Goal: Task Accomplishment & Management: Manage account settings

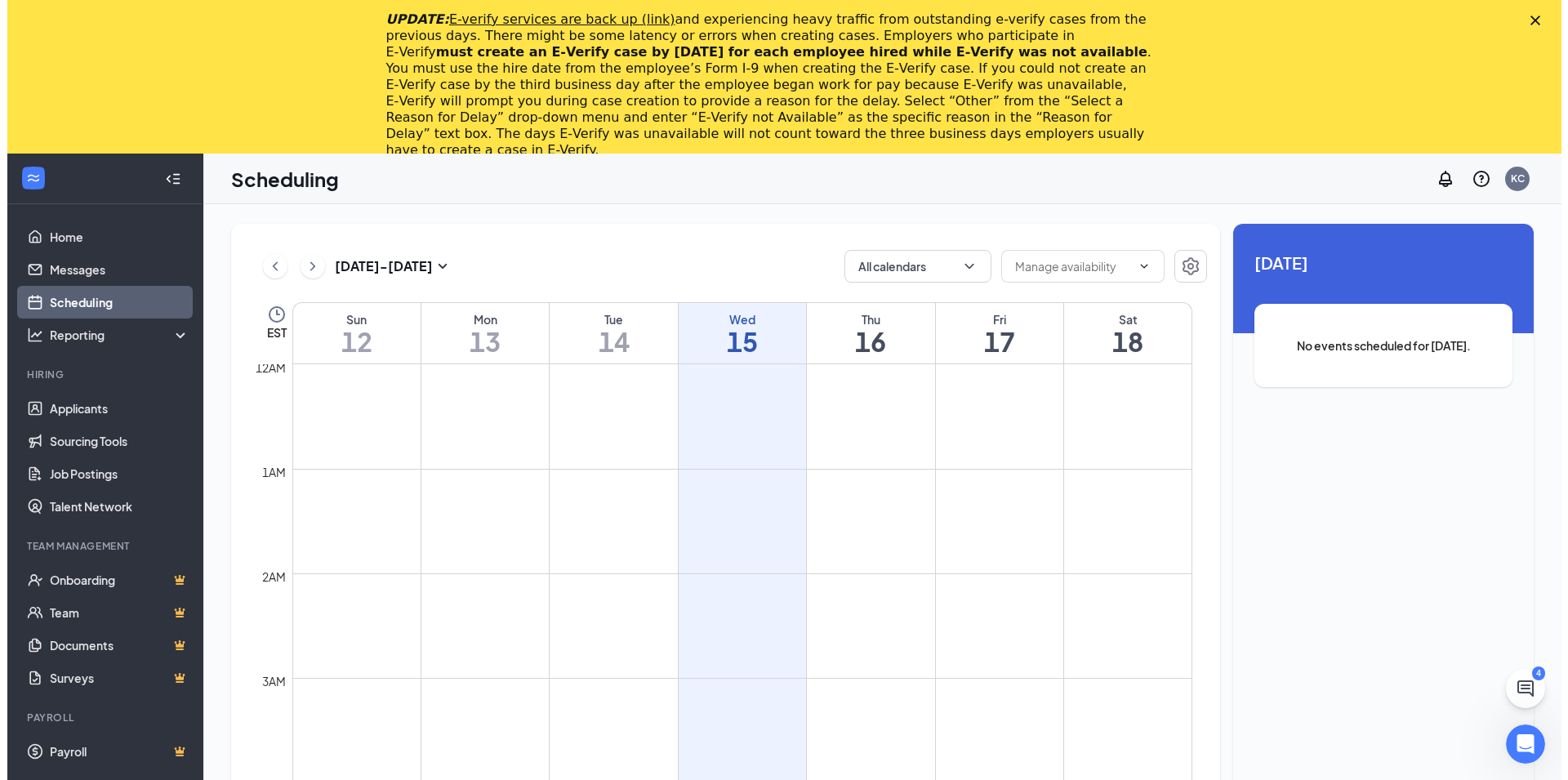
scroll to position [804, 0]
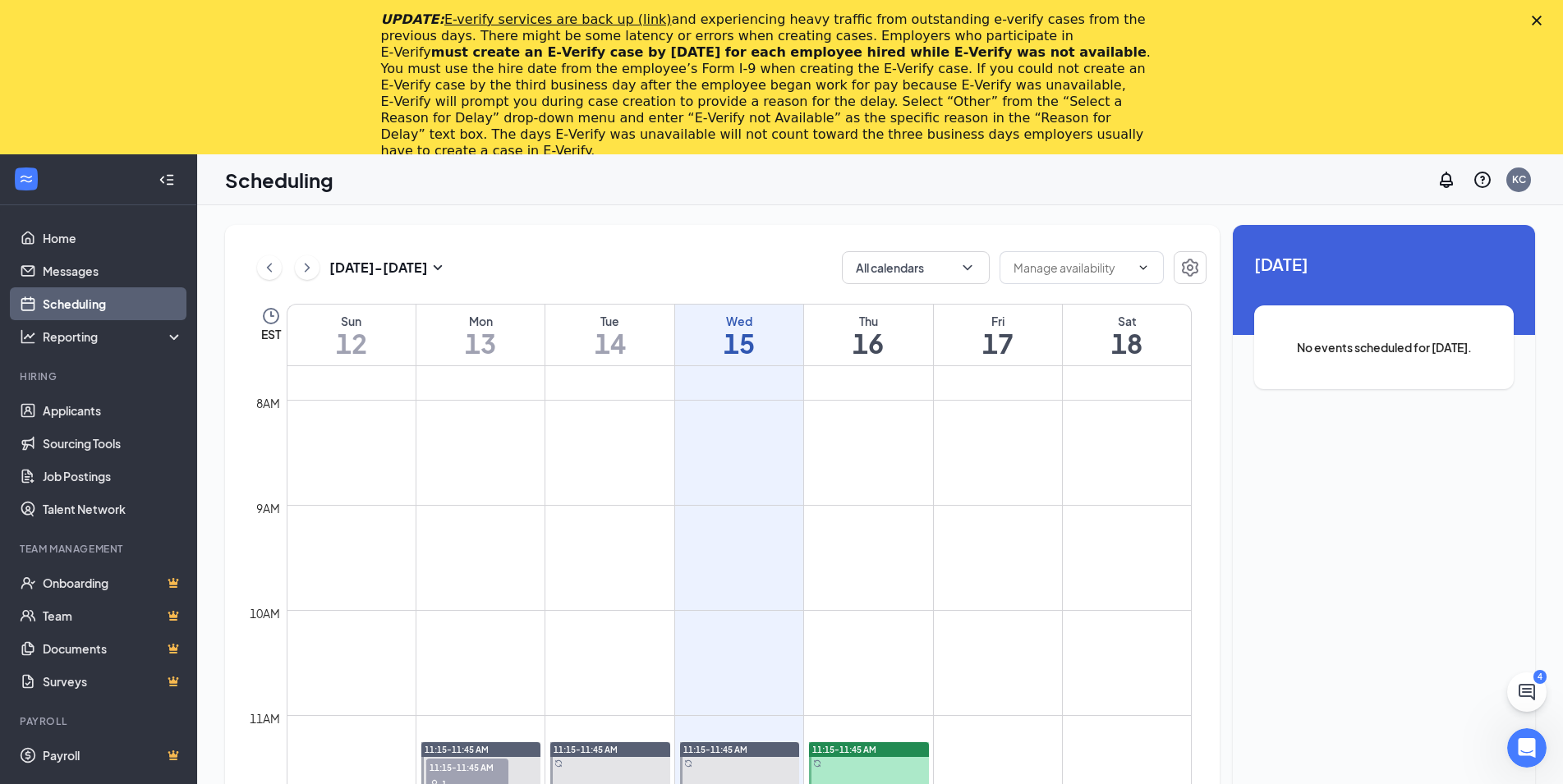
click at [1542, 25] on icon "Close" at bounding box center [1537, 20] width 10 height 10
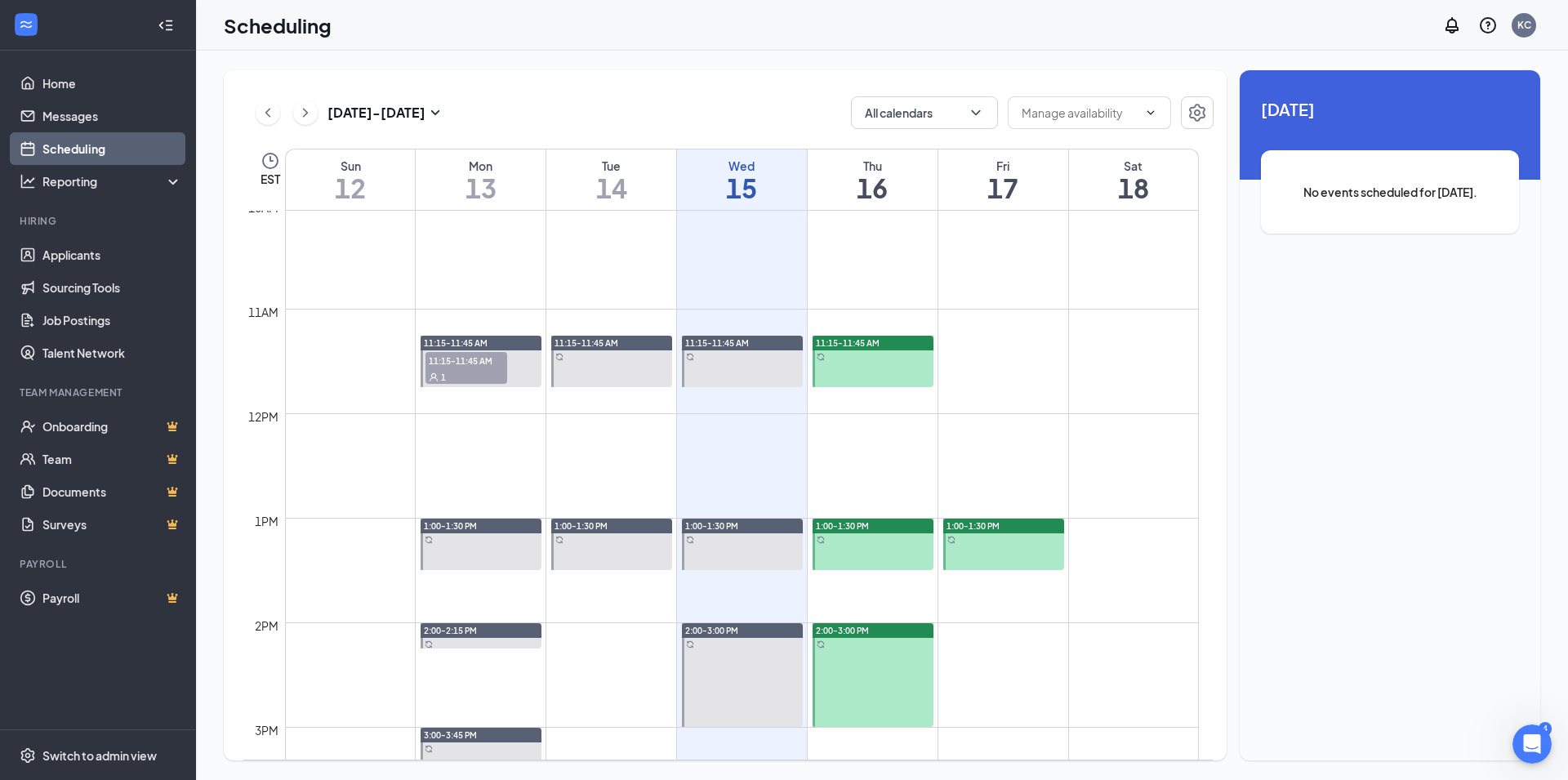
scroll to position [979, 0]
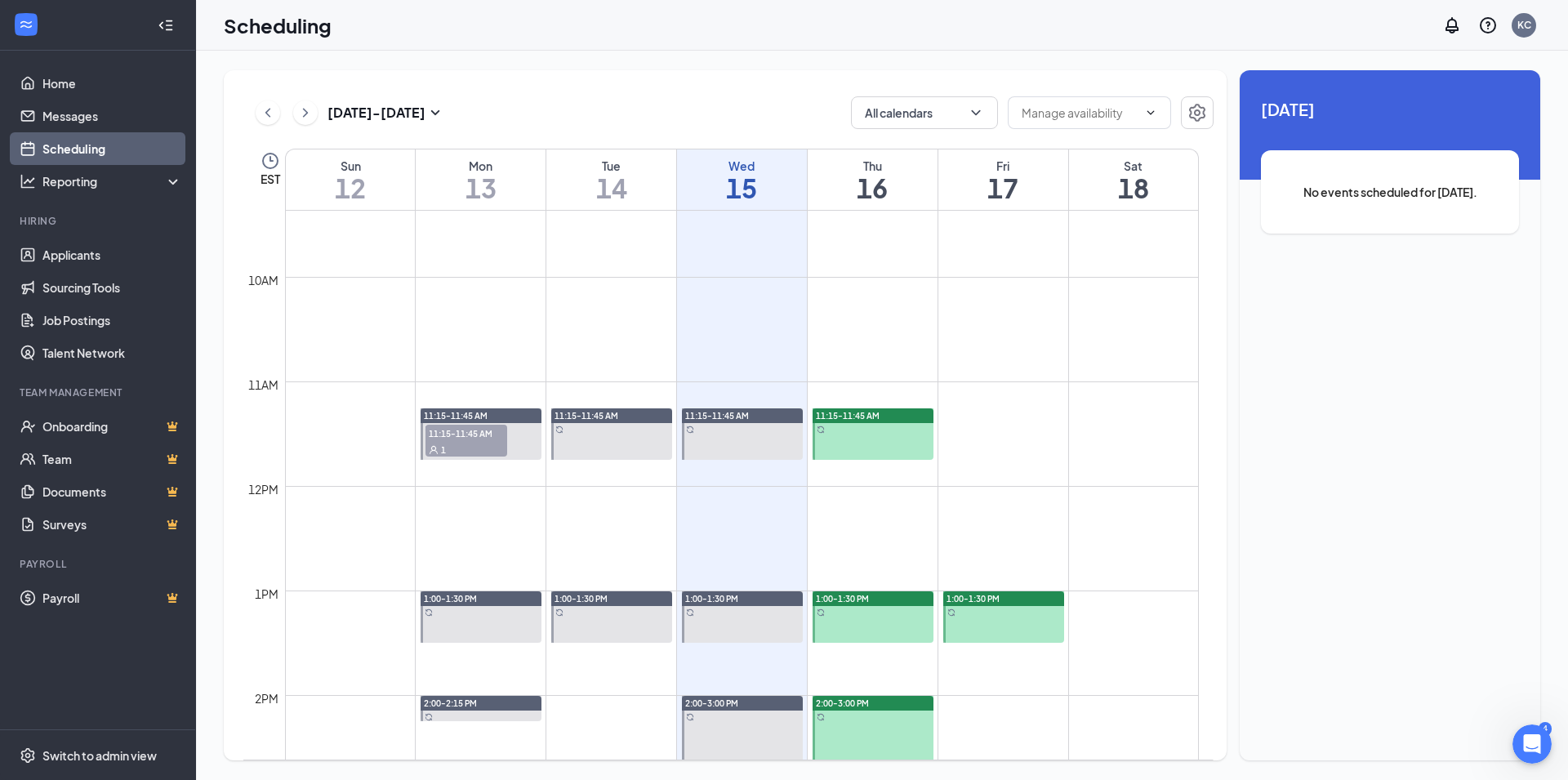
click at [1054, 604] on div "1:00-1:30 PM" at bounding box center [1004, 599] width 121 height 15
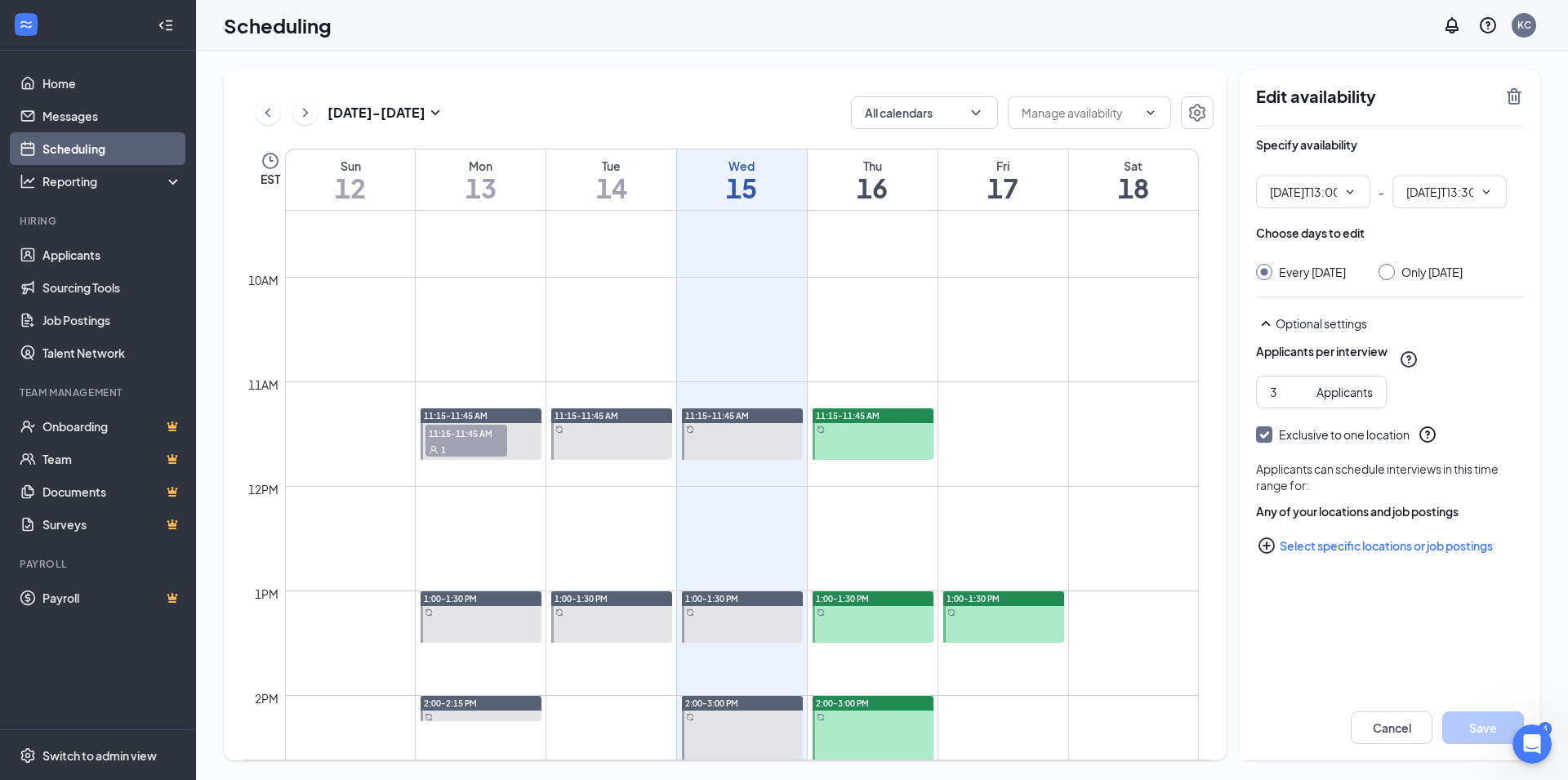
type input "01:00 PM"
type input "01:30 PM"
click at [1399, 742] on button "Cancel" at bounding box center [1392, 727] width 82 height 32
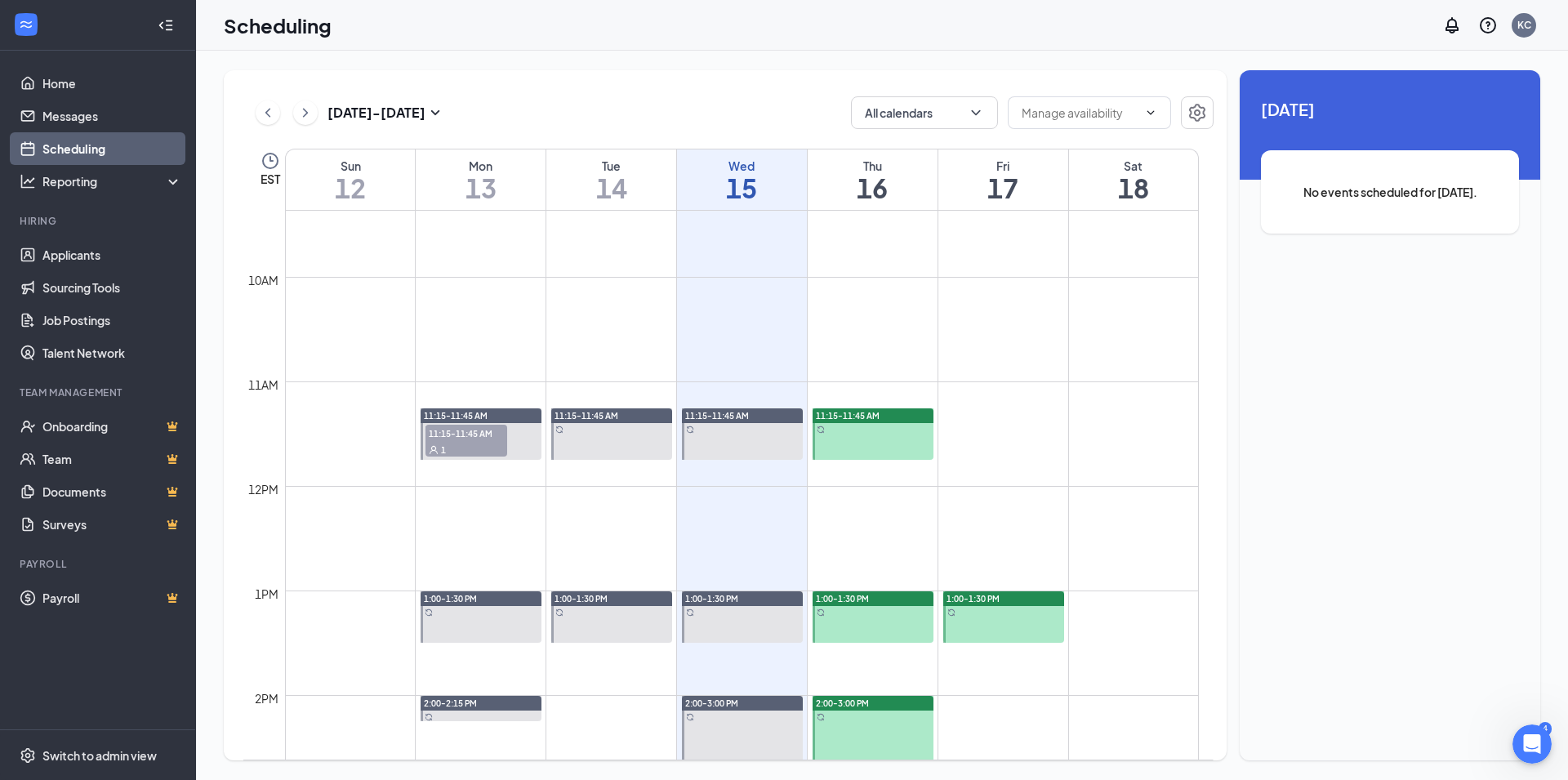
click at [982, 600] on span "1:00-1:30 PM" at bounding box center [973, 598] width 53 height 11
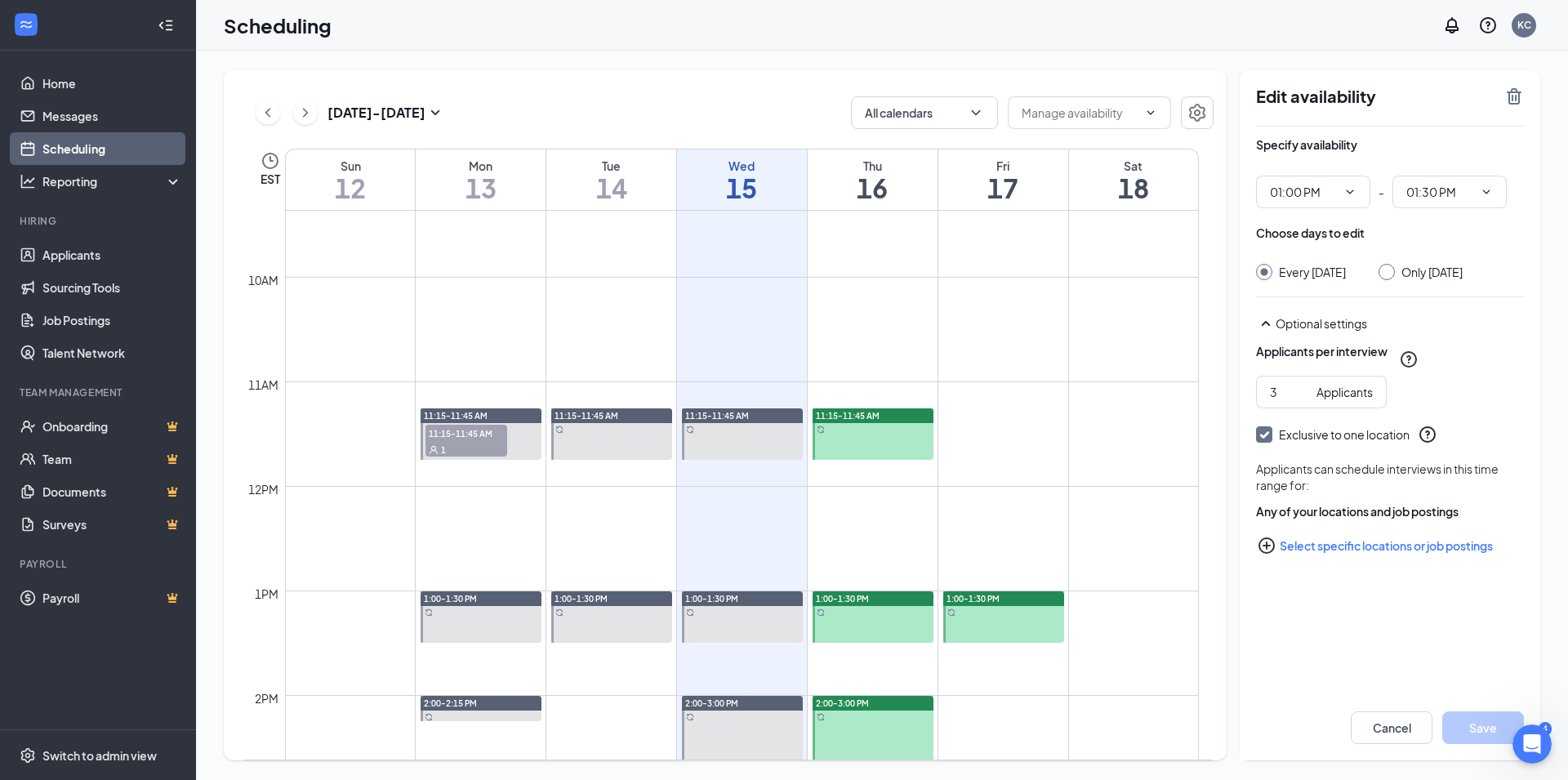
type input "01:00 PM"
type input "01:30 PM"
click at [998, 608] on link "1:00-1:30 PM" at bounding box center [1003, 618] width 125 height 53
click at [952, 614] on link "1:00-1:30 PM" at bounding box center [1003, 618] width 125 height 53
click at [1300, 395] on input "2" at bounding box center [1291, 392] width 40 height 18
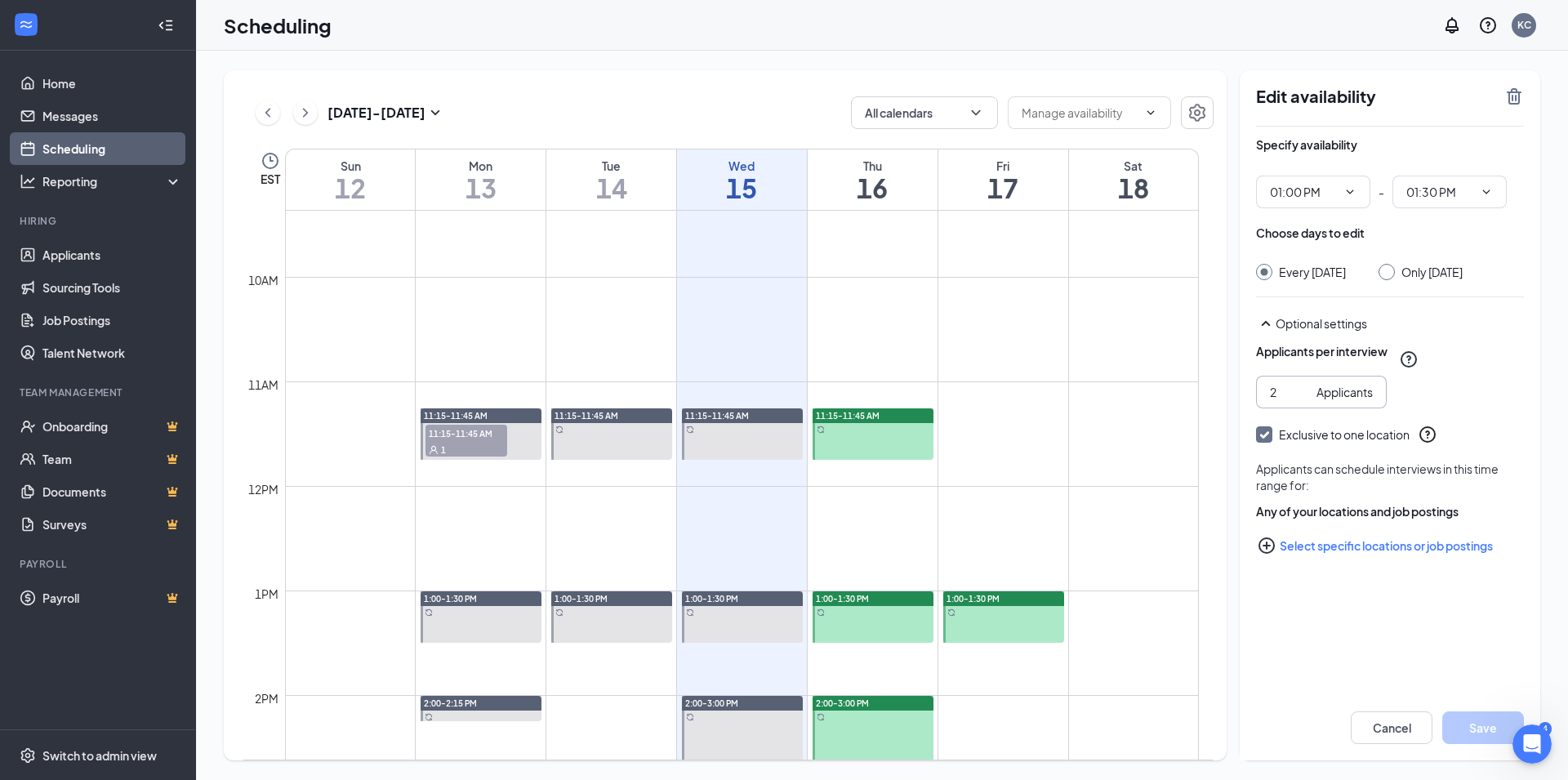
type input "1"
click at [1300, 395] on input "1" at bounding box center [1291, 392] width 40 height 18
click at [1471, 722] on button "Save" at bounding box center [1483, 727] width 82 height 32
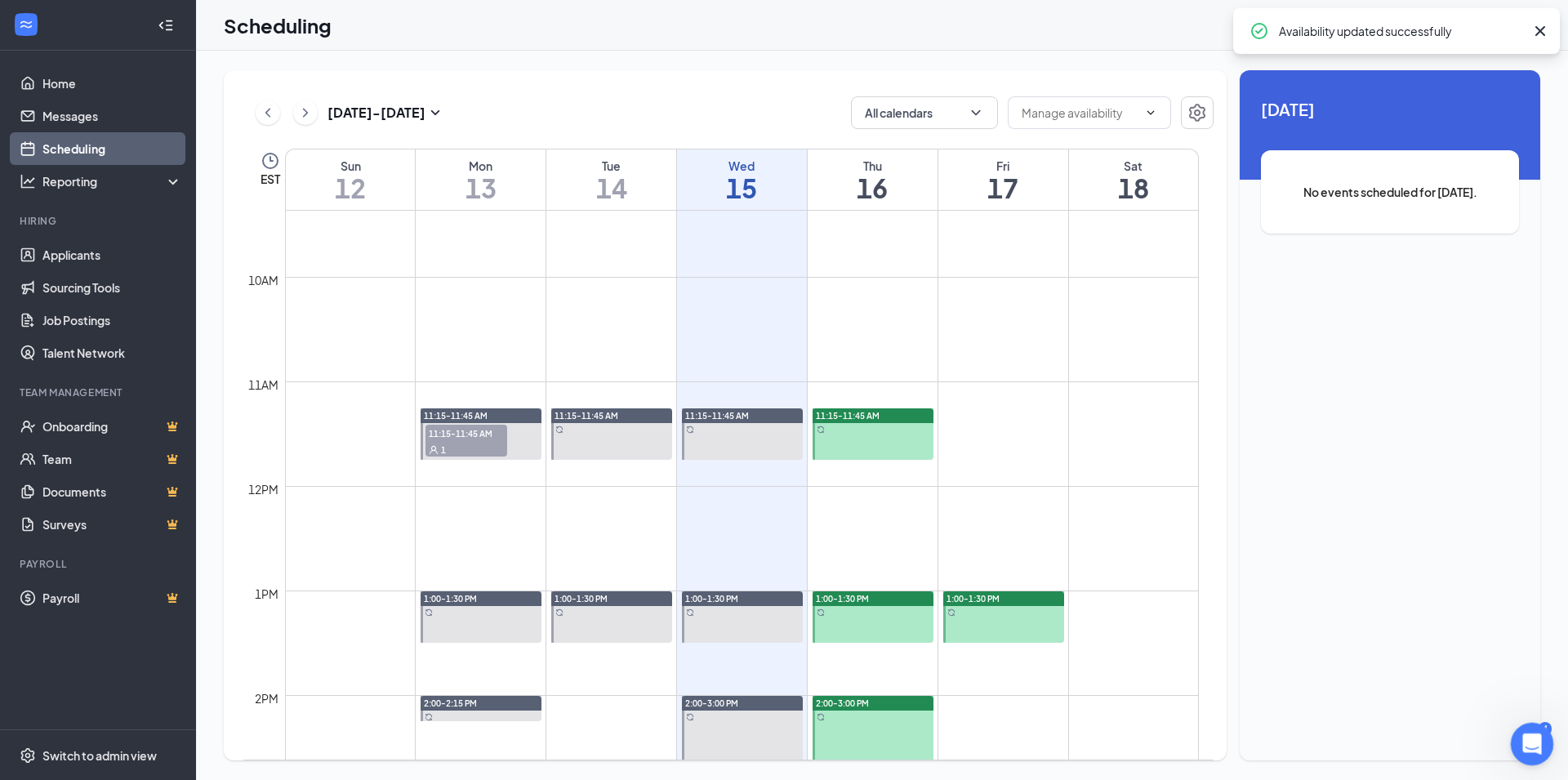
click at [1529, 746] on icon "Open Intercom Messenger" at bounding box center [1530, 742] width 27 height 27
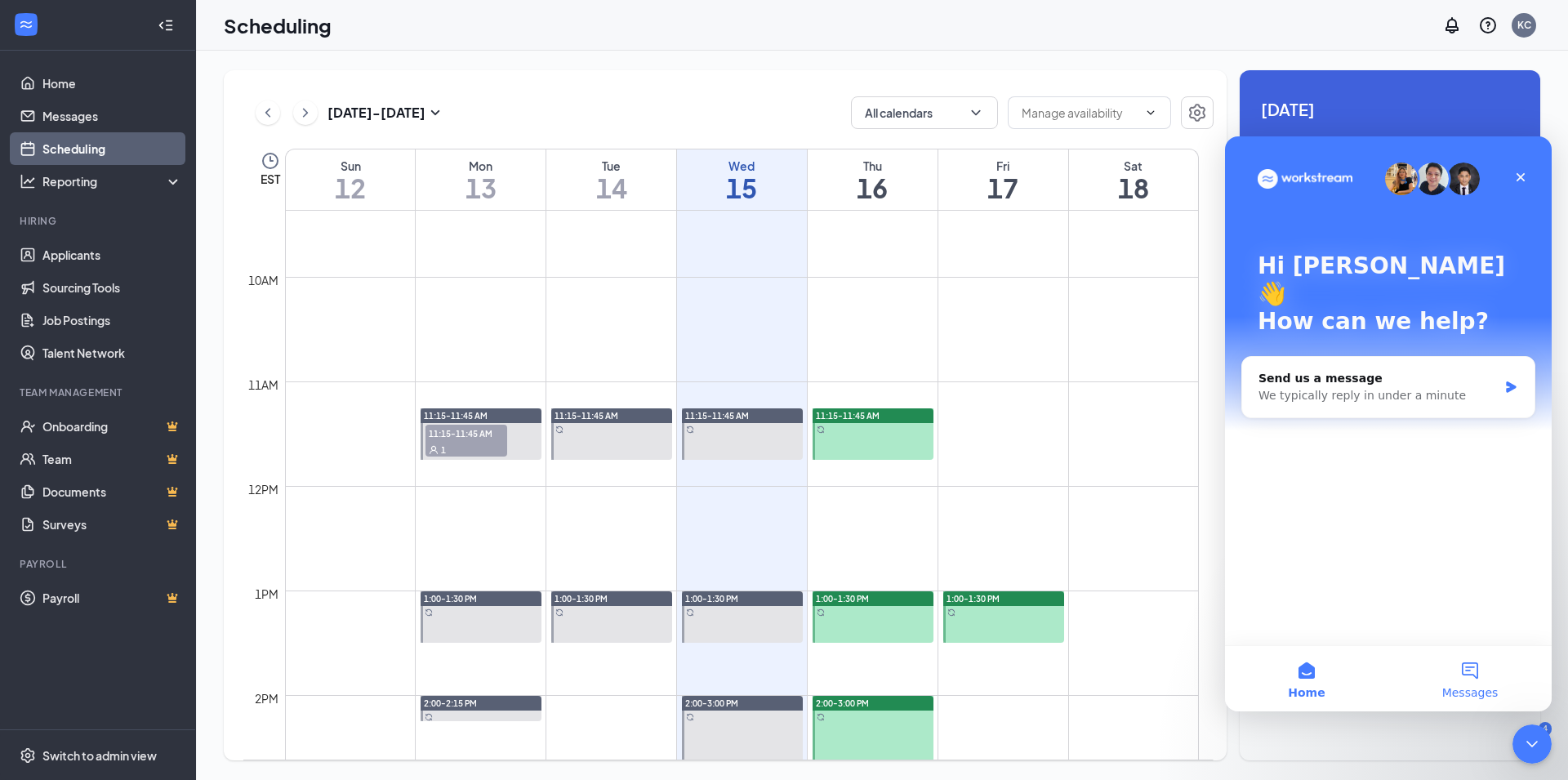
click at [1492, 675] on button "Messages" at bounding box center [1471, 679] width 163 height 65
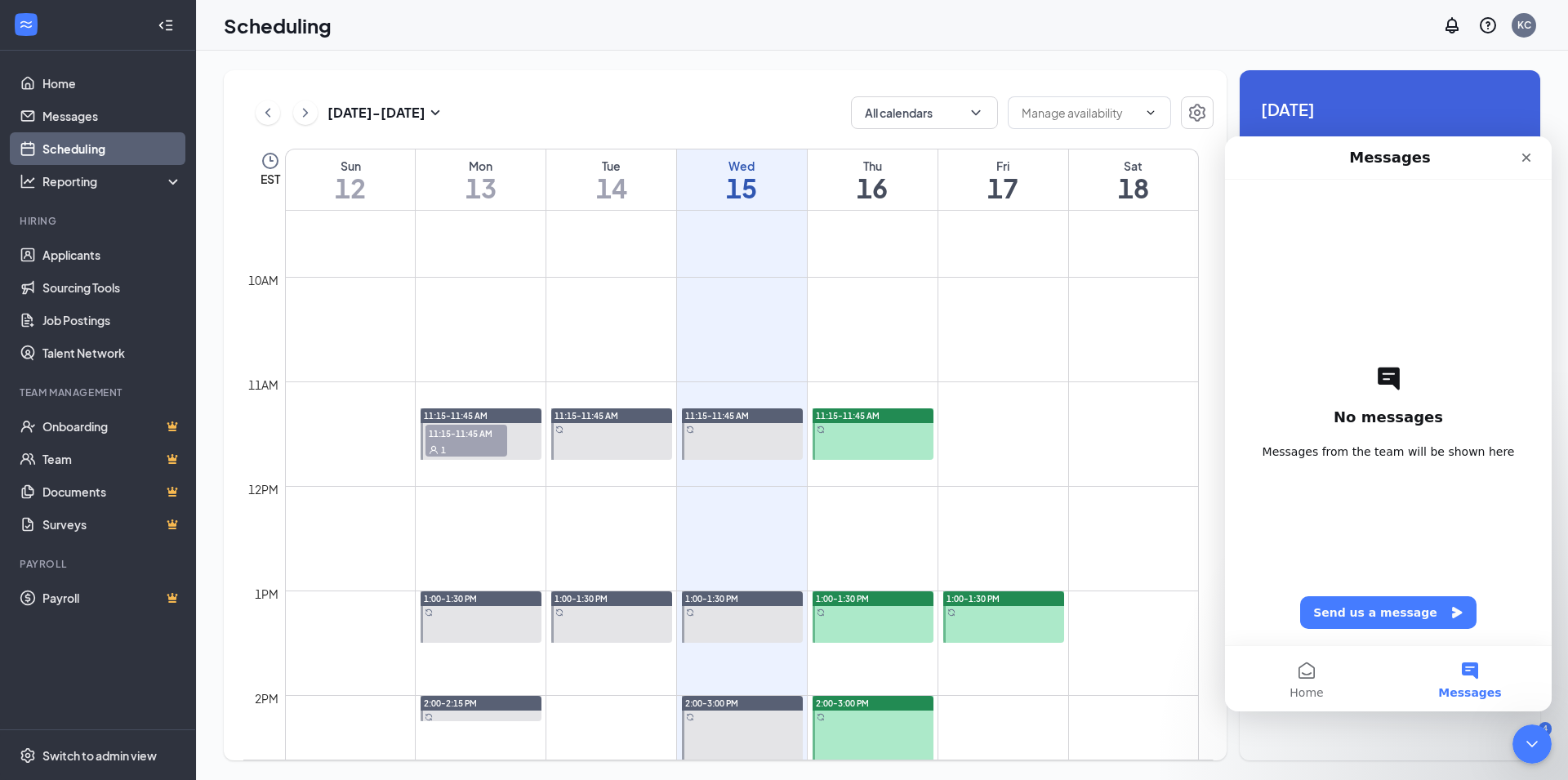
click at [1402, 745] on div "Unavailable in basic plan [DATE] No events scheduled for [DATE]." at bounding box center [1390, 415] width 300 height 690
click at [1547, 726] on div at bounding box center [1532, 744] width 43 height 43
click at [1536, 748] on icon "Close Intercom Messenger" at bounding box center [1529, 742] width 19 height 19
